Goal: Task Accomplishment & Management: Use online tool/utility

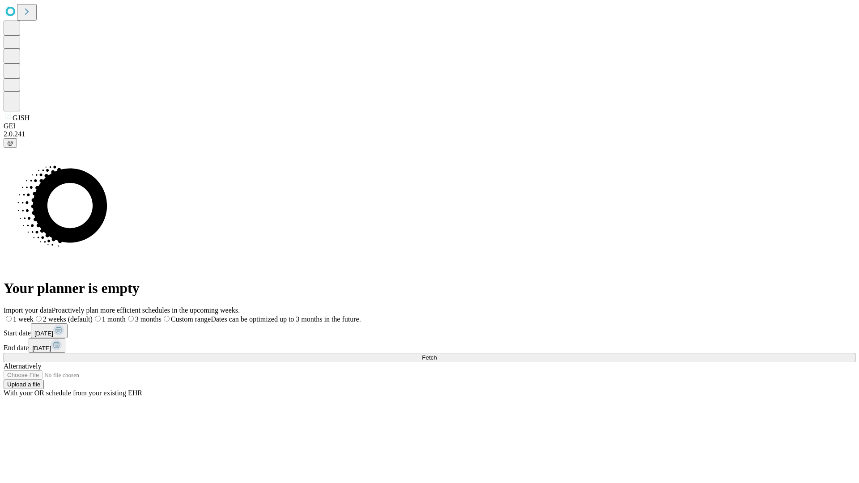
click at [437, 354] on span "Fetch" at bounding box center [429, 357] width 15 height 7
